Goal: Transaction & Acquisition: Book appointment/travel/reservation

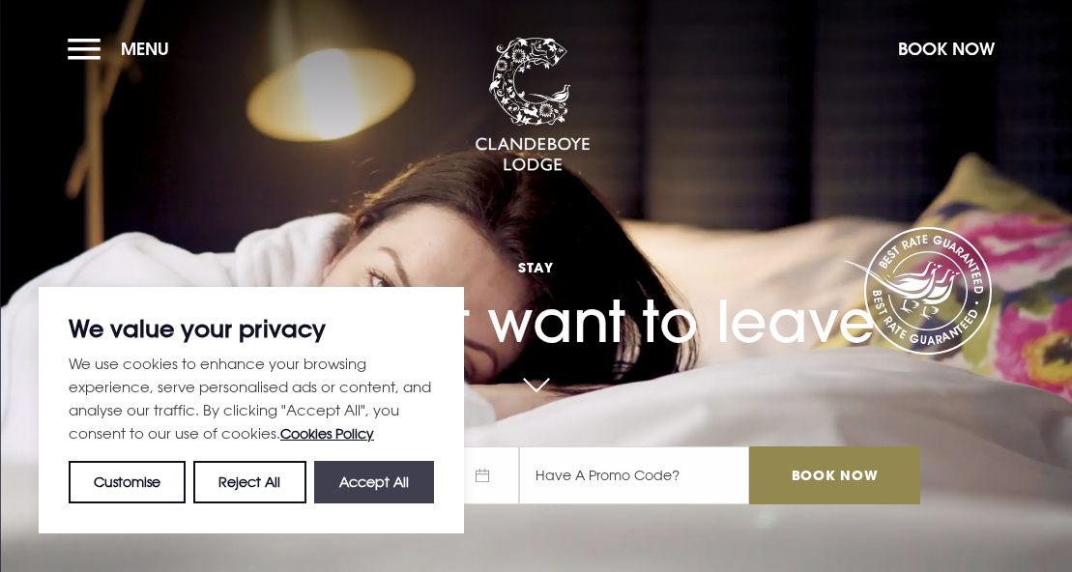
click at [417, 483] on button "Accept All" at bounding box center [374, 482] width 120 height 43
checkbox input "true"
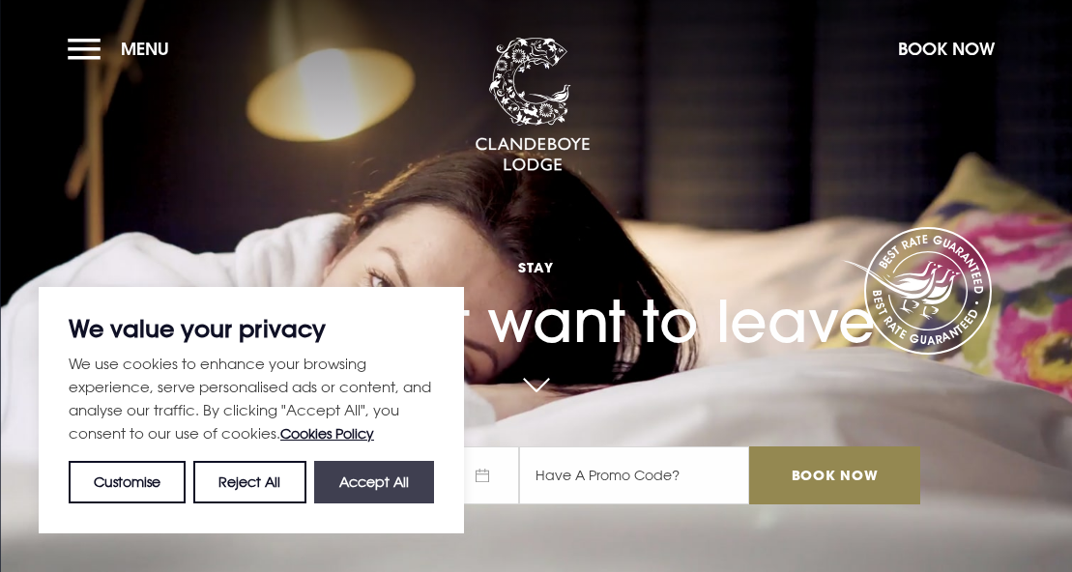
checkbox input "true"
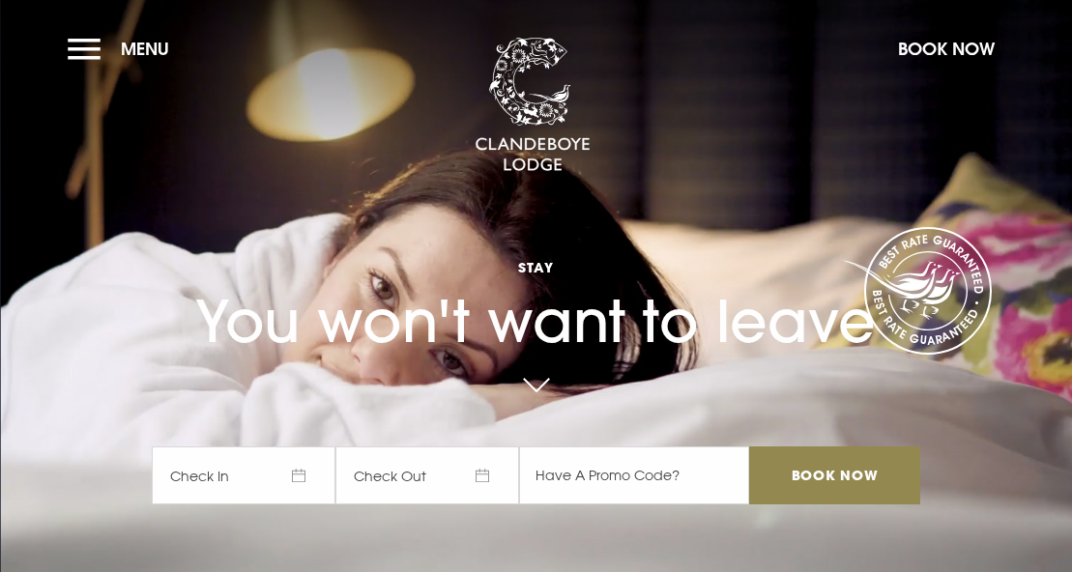
click at [280, 464] on span "Check In" at bounding box center [244, 475] width 184 height 58
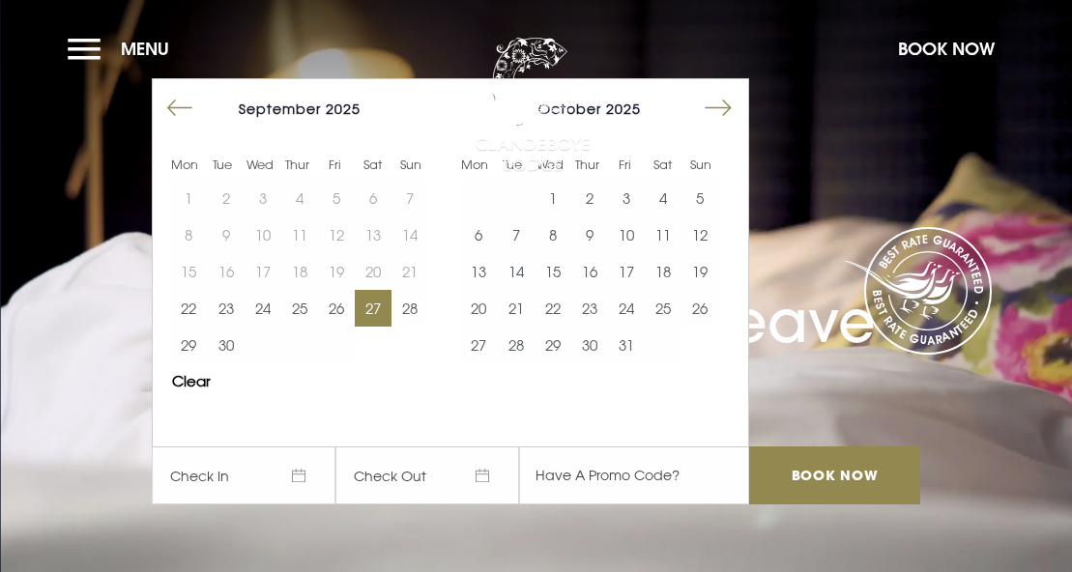
click at [377, 305] on button "27" at bounding box center [373, 308] width 37 height 37
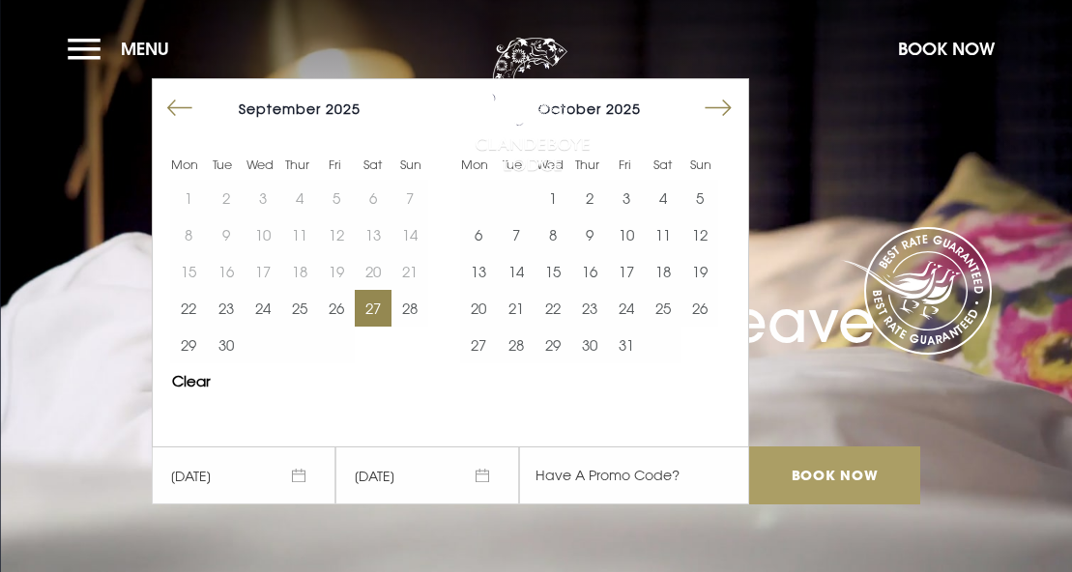
click at [836, 479] on input "Book Now" at bounding box center [834, 475] width 170 height 58
